Goal: Find specific page/section: Find specific page/section

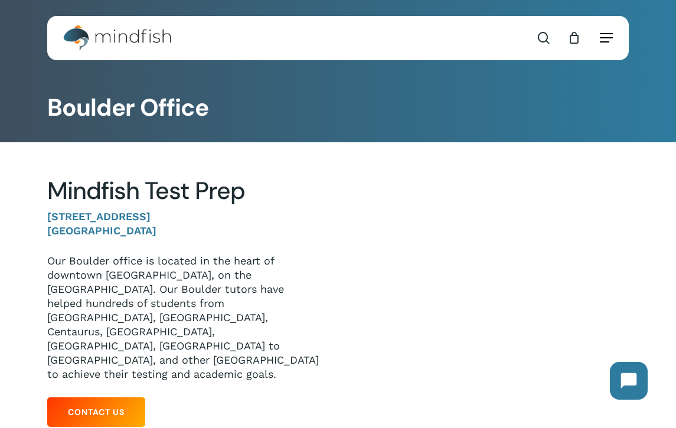
click at [604, 43] on span "Navigation Menu" at bounding box center [606, 38] width 13 height 12
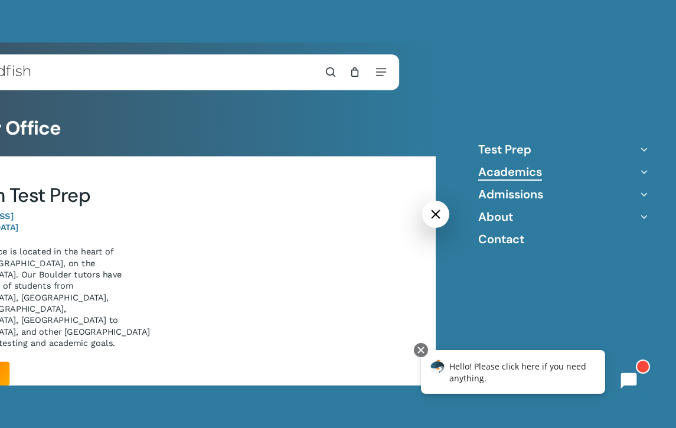
click at [494, 169] on link "Academics" at bounding box center [510, 171] width 64 height 15
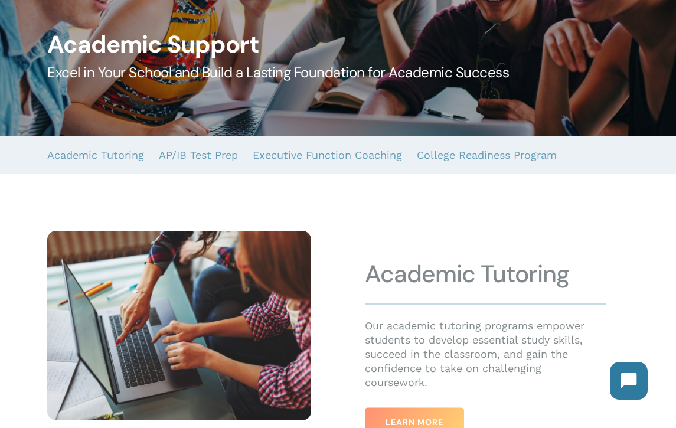
scroll to position [131, 0]
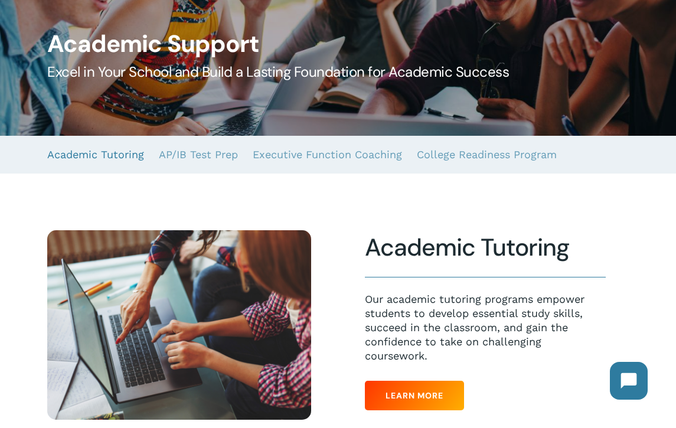
click at [130, 155] on link "Academic Tutoring" at bounding box center [95, 155] width 97 height 38
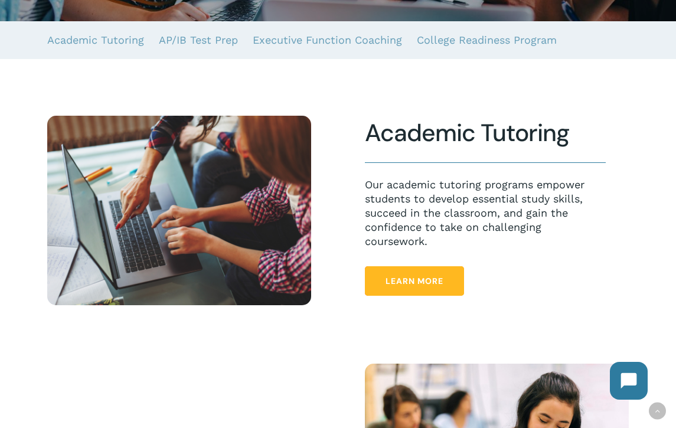
click at [452, 292] on link "Learn More" at bounding box center [414, 281] width 99 height 30
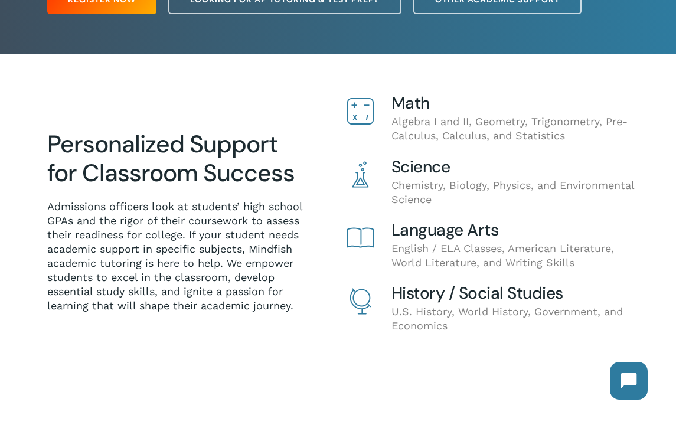
scroll to position [206, 0]
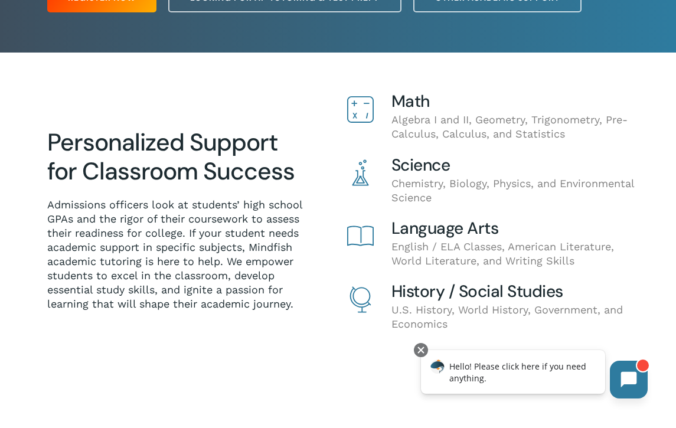
click at [623, 381] on icon at bounding box center [629, 380] width 16 height 16
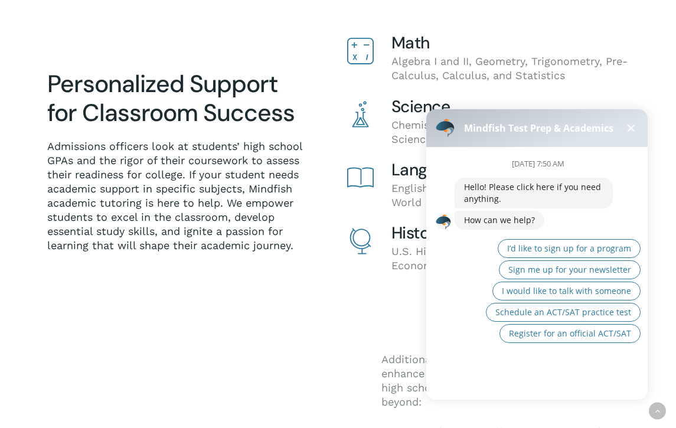
scroll to position [270, 0]
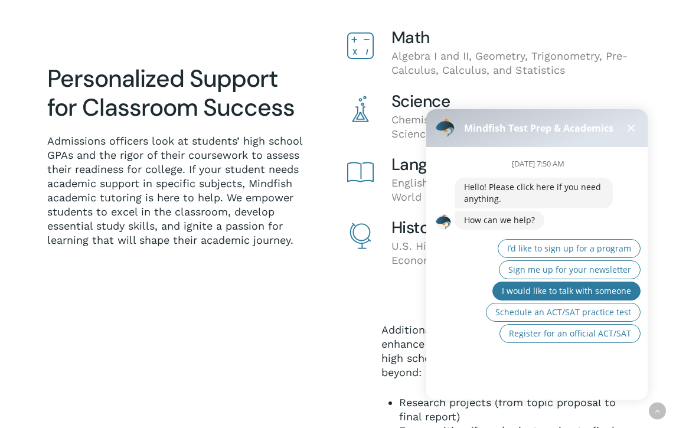
click at [554, 293] on span "I would like to talk with someone" at bounding box center [566, 290] width 129 height 11
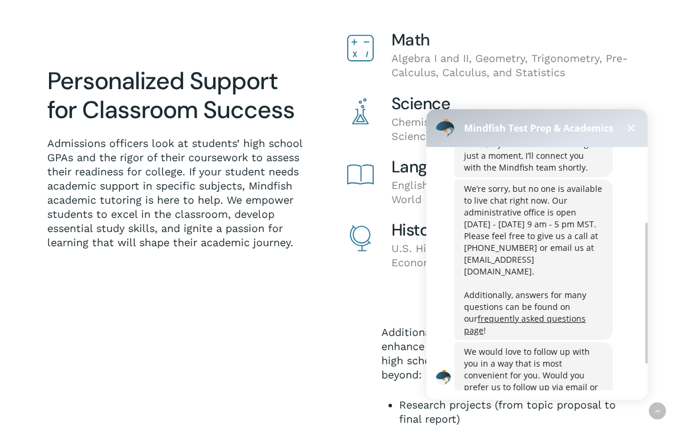
scroll to position [136, 0]
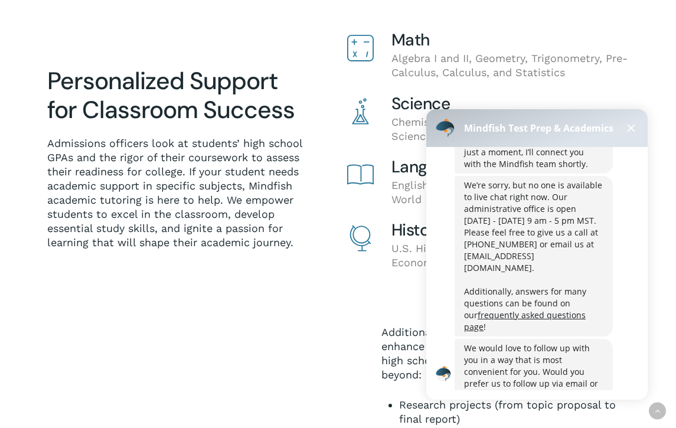
click at [289, 300] on div at bounding box center [338, 158] width 676 height 335
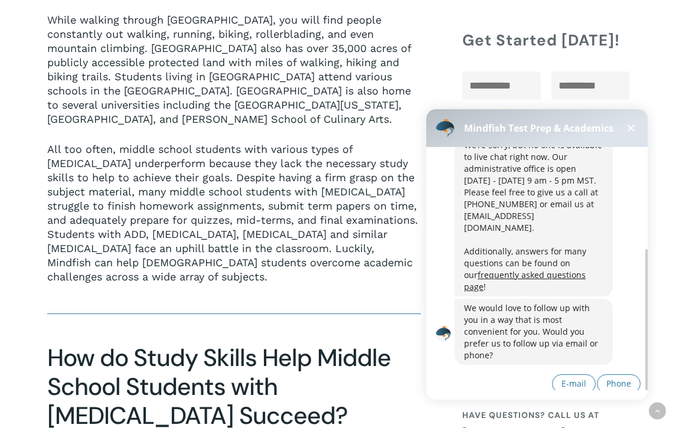
scroll to position [434, 0]
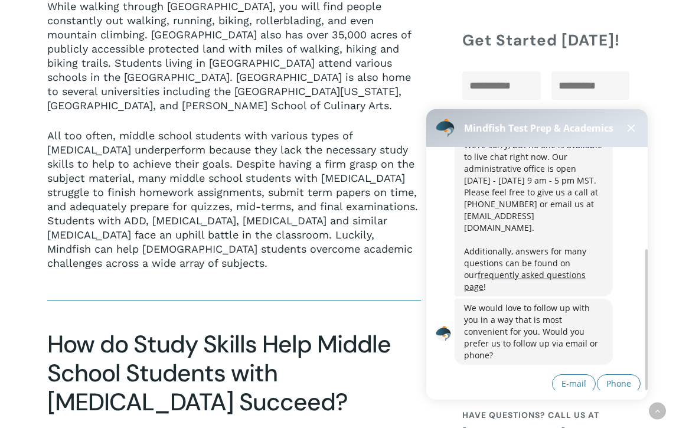
click at [629, 132] on button at bounding box center [631, 128] width 14 height 14
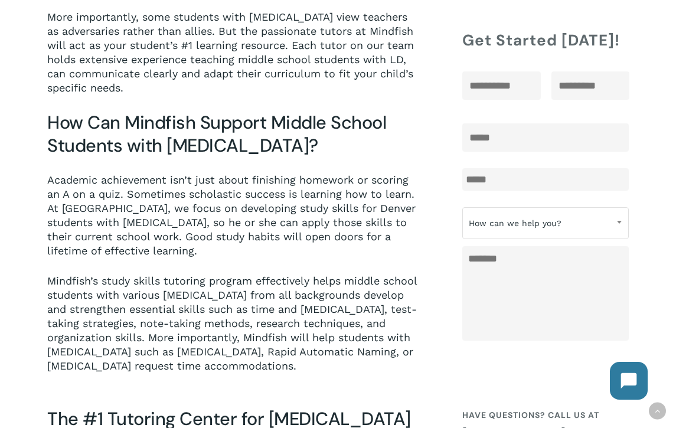
scroll to position [1053, 0]
